Goal: Book appointment/travel/reservation

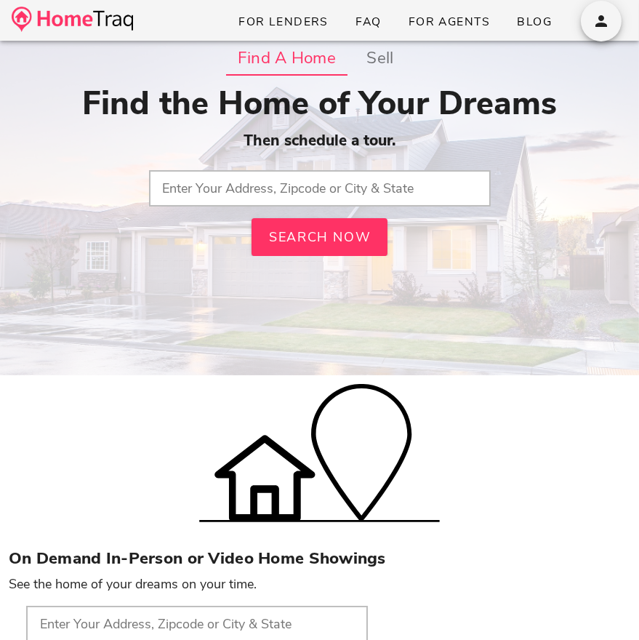
click at [376, 185] on input "text" at bounding box center [320, 188] width 342 height 36
type input "63130, [GEOGRAPHIC_DATA]"
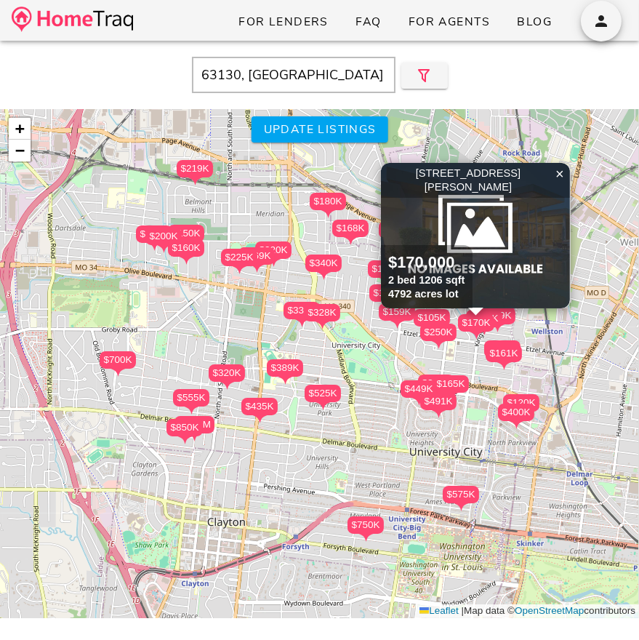
click at [500, 236] on img at bounding box center [475, 235] width 189 height 145
click at [330, 264] on div "$340K" at bounding box center [323, 262] width 36 height 17
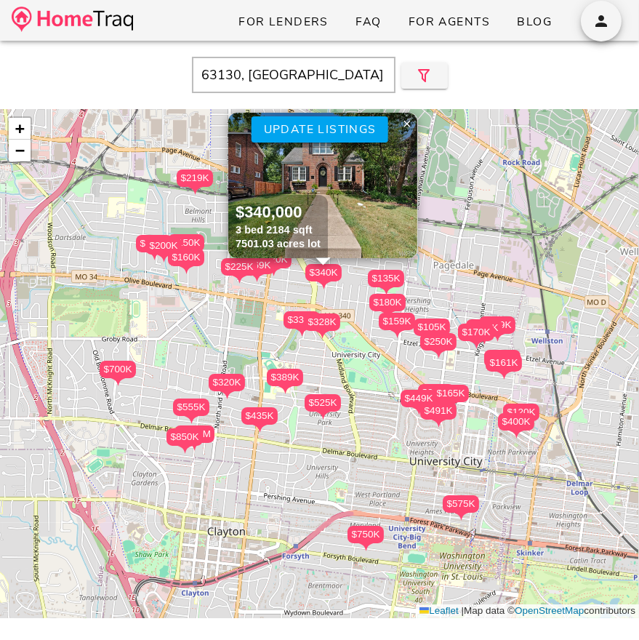
click at [378, 211] on img at bounding box center [322, 185] width 189 height 145
click at [602, 11] on button "button" at bounding box center [601, 21] width 41 height 41
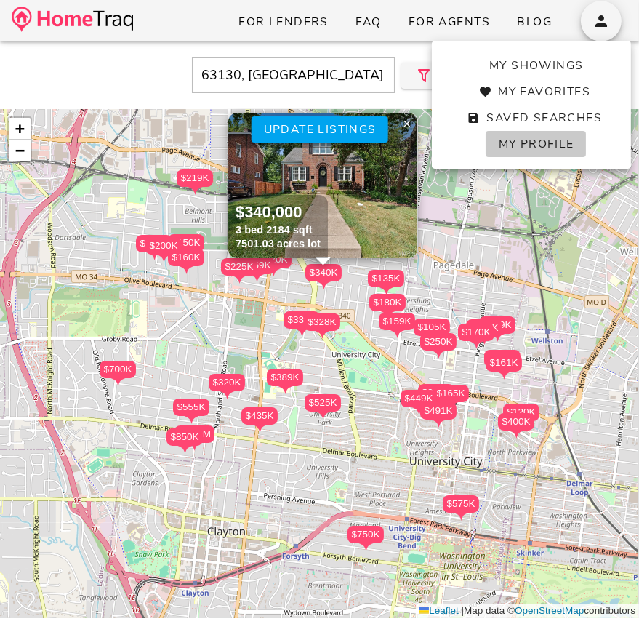
click at [517, 139] on span "My Profile" at bounding box center [535, 144] width 76 height 16
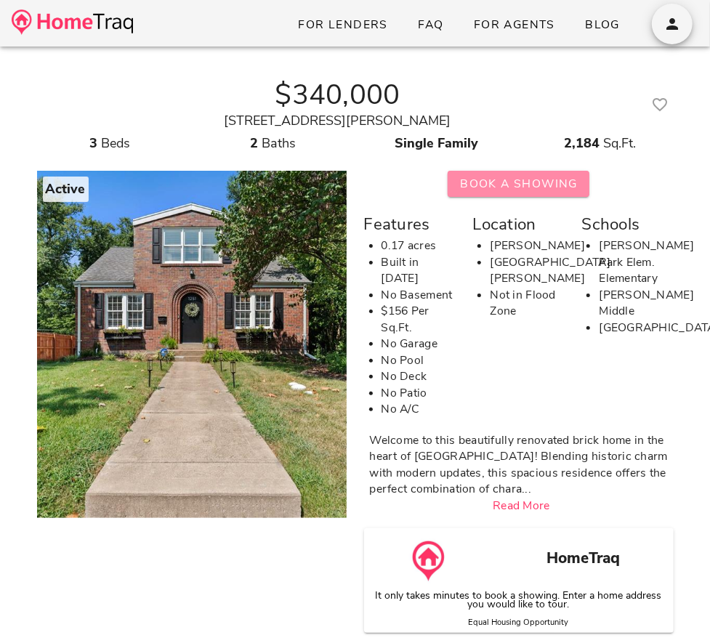
click at [456, 185] on button "Book A Showing" at bounding box center [519, 184] width 142 height 26
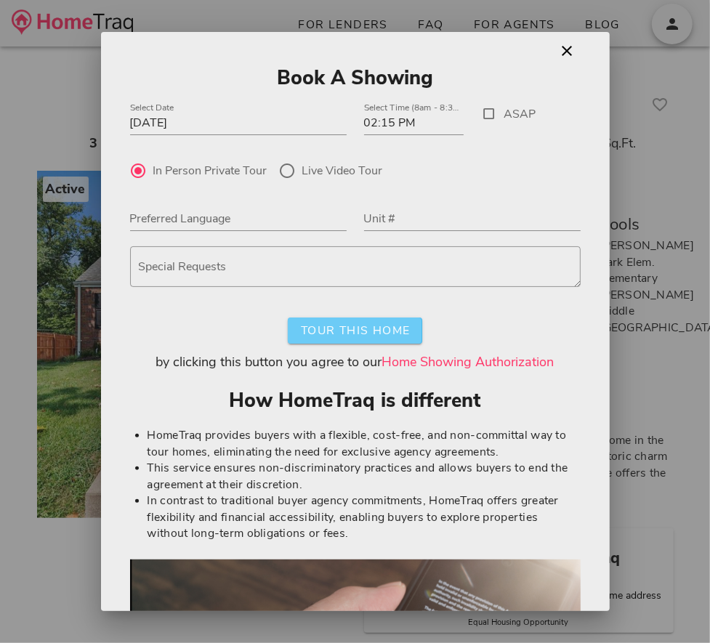
click at [331, 331] on span "Tour This Home" at bounding box center [354, 331] width 110 height 16
